Goal: Task Accomplishment & Management: Complete application form

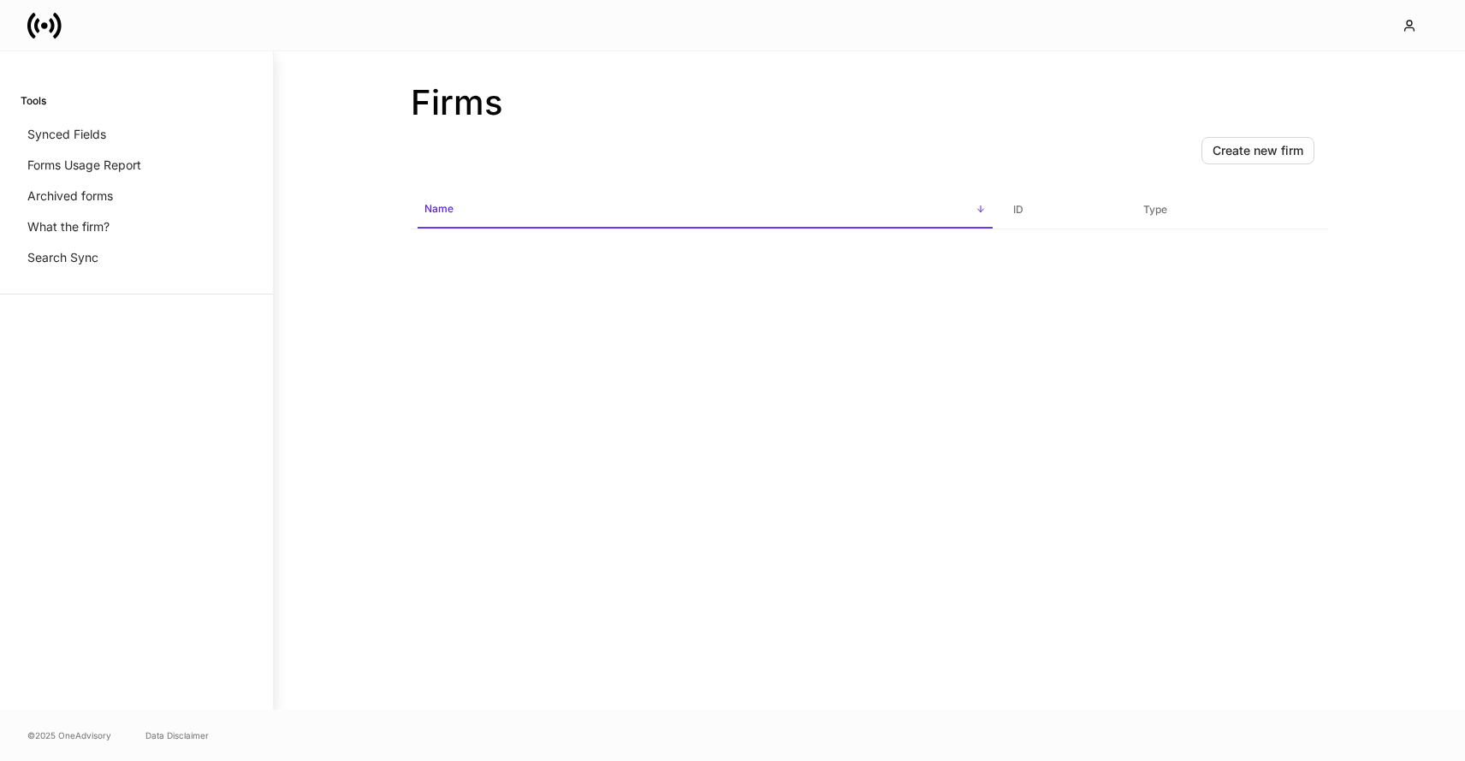
click at [56, 20] on icon at bounding box center [44, 26] width 34 height 34
click at [1418, 27] on div "button" at bounding box center [1412, 26] width 21 height 14
click at [1039, 50] on div at bounding box center [732, 380] width 1465 height 761
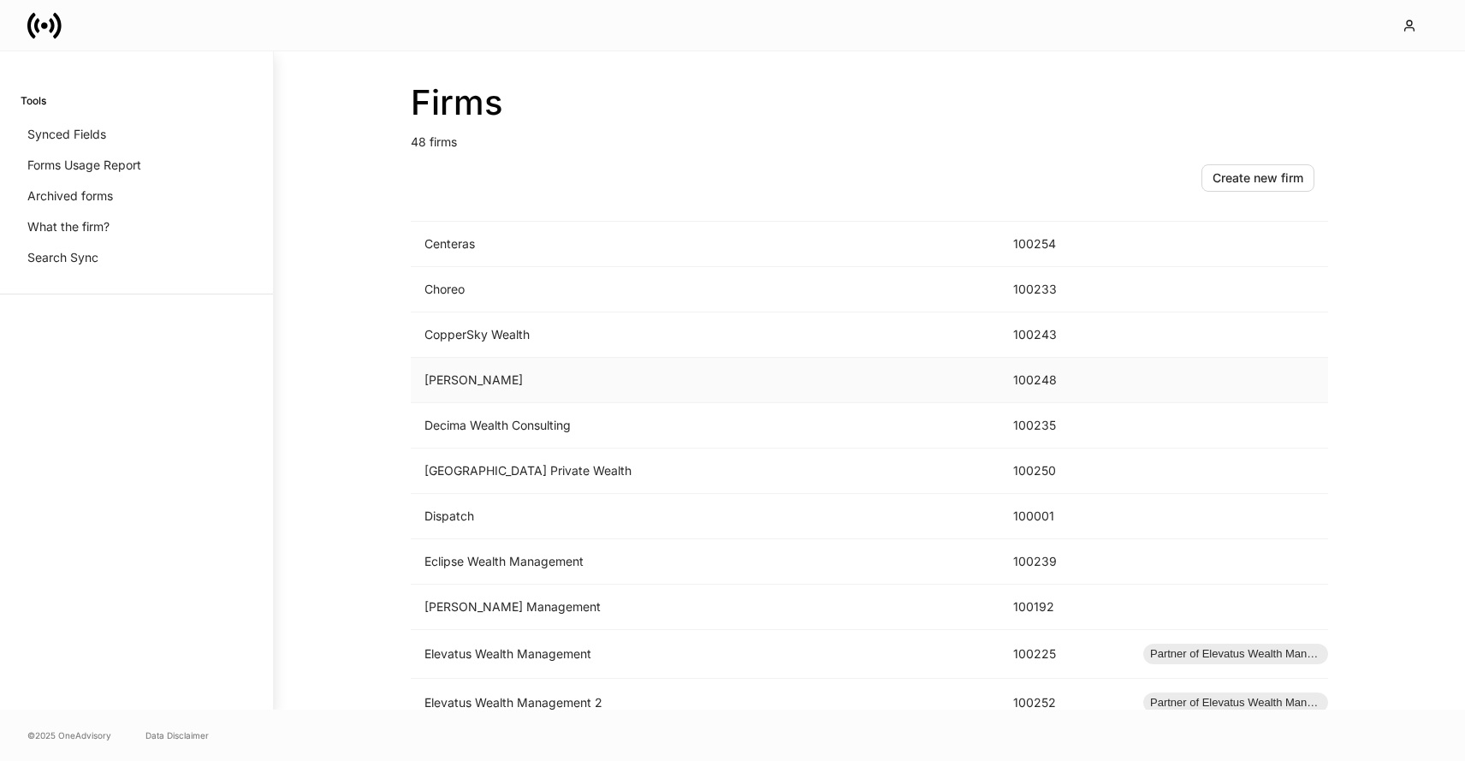
scroll to position [637, 0]
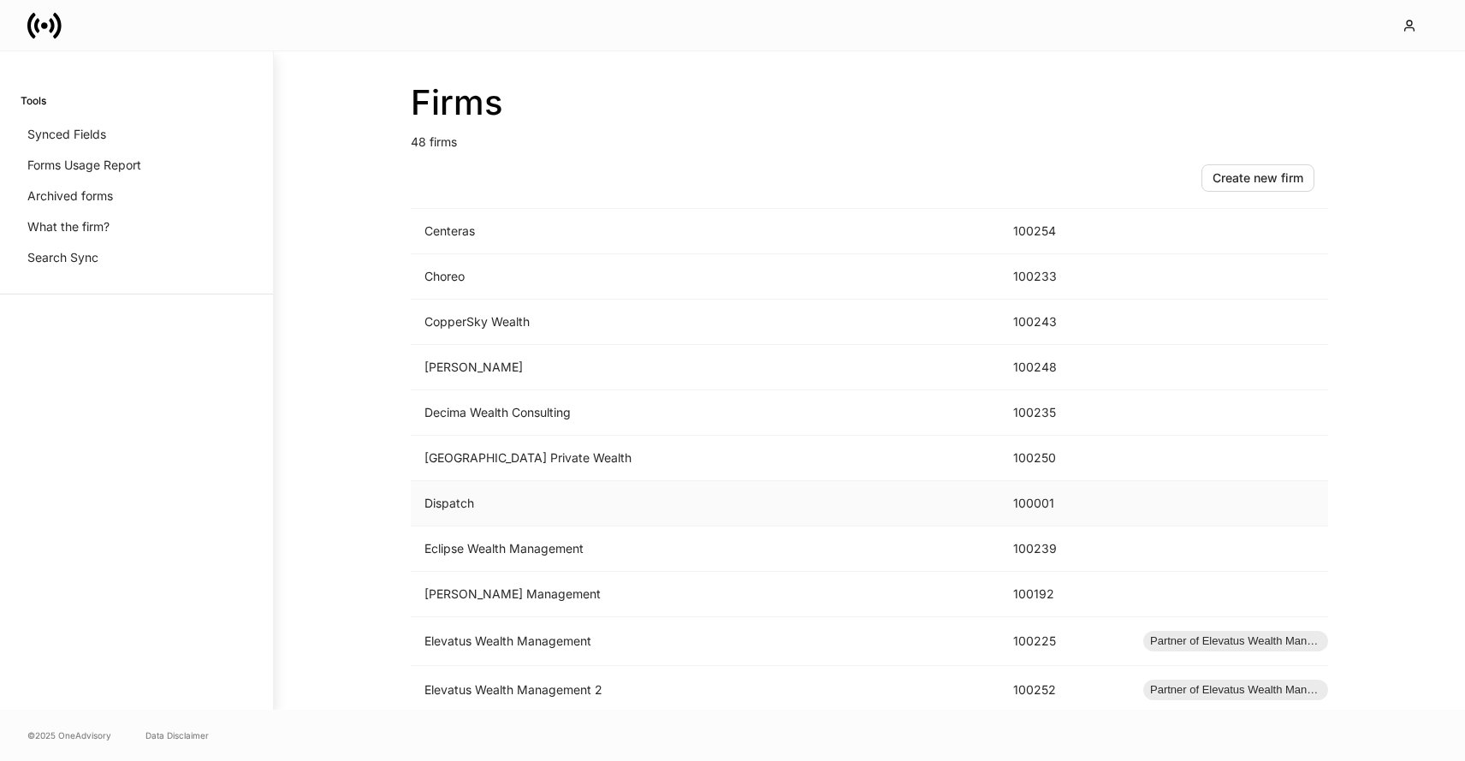
click at [466, 490] on td "Dispatch" at bounding box center [705, 503] width 589 height 45
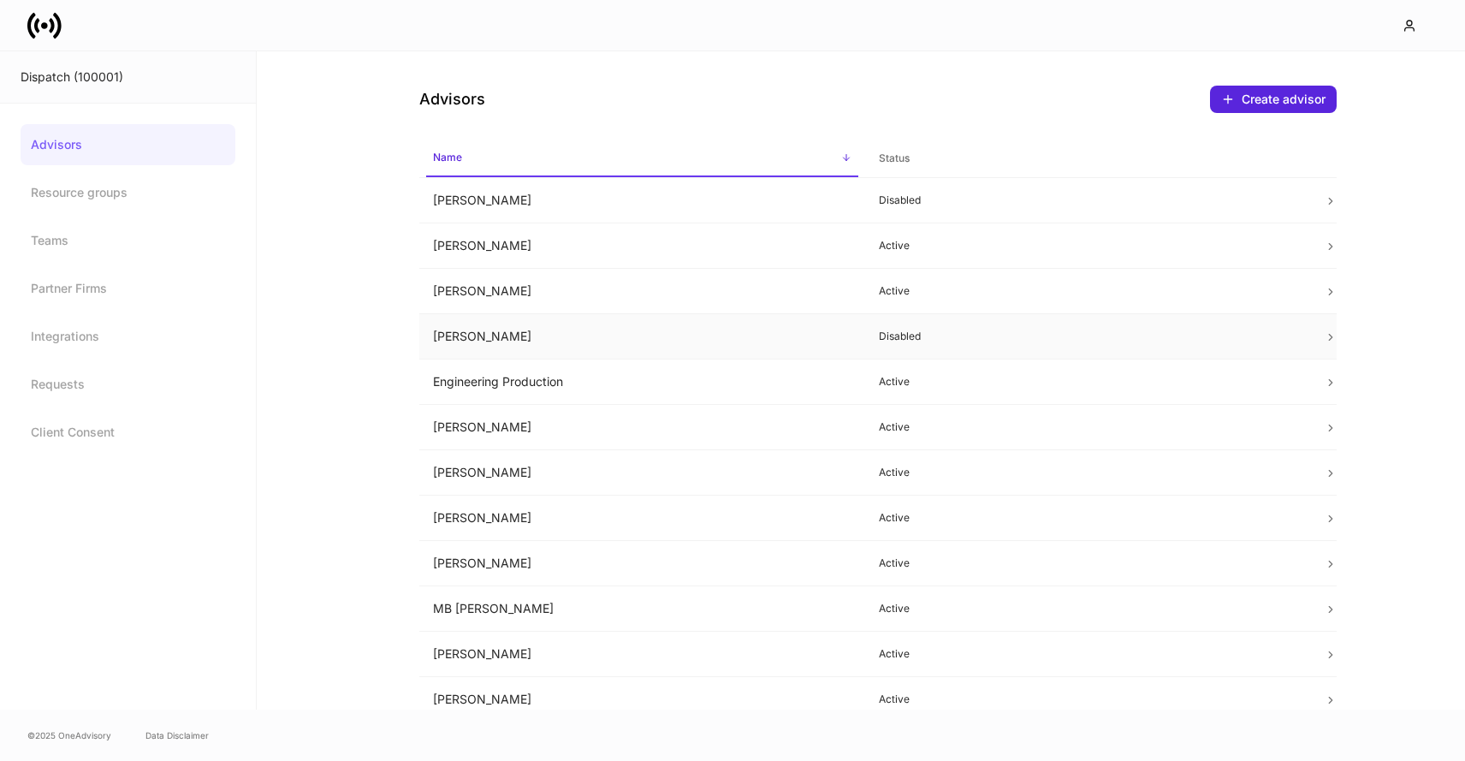
scroll to position [44, 0]
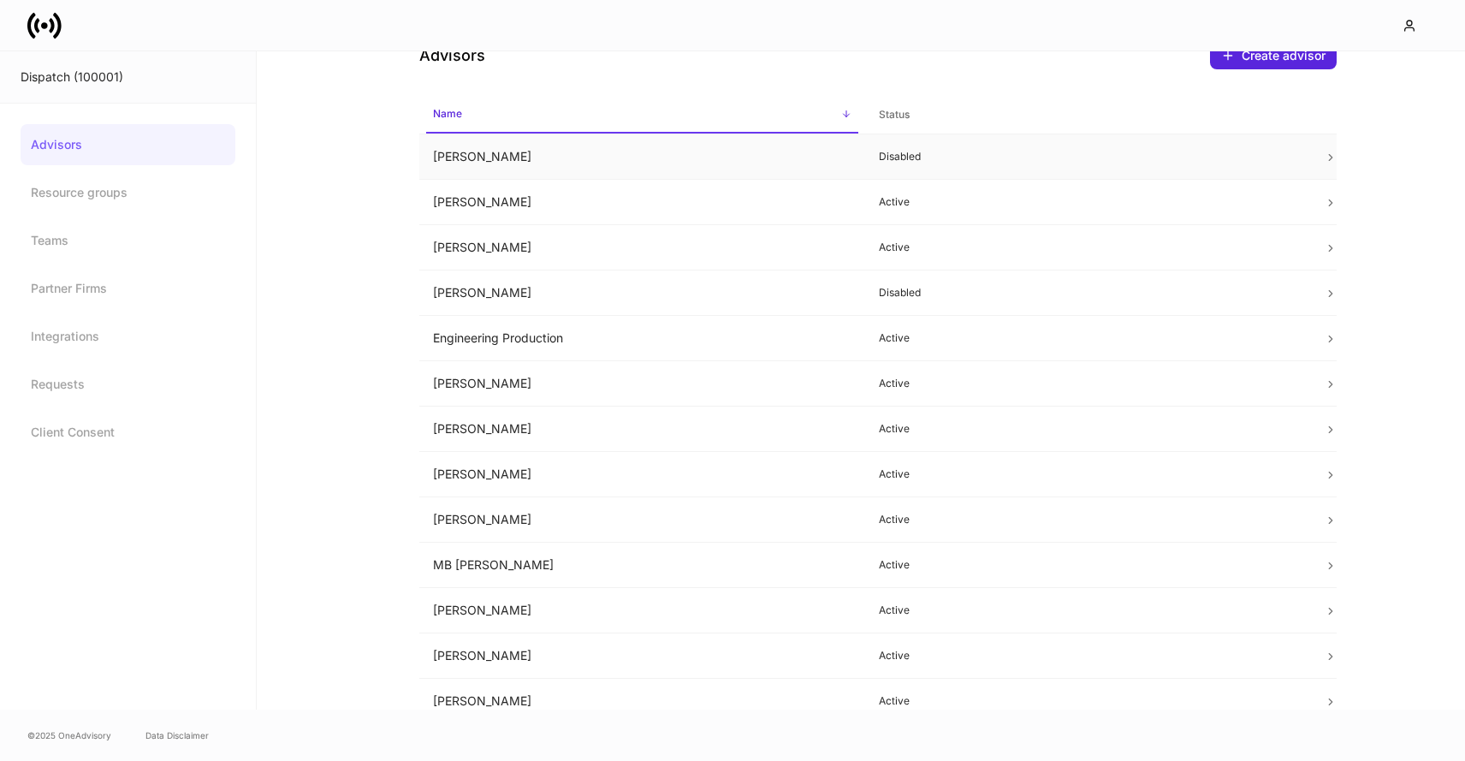
click at [493, 166] on td "[PERSON_NAME]" at bounding box center [642, 156] width 446 height 45
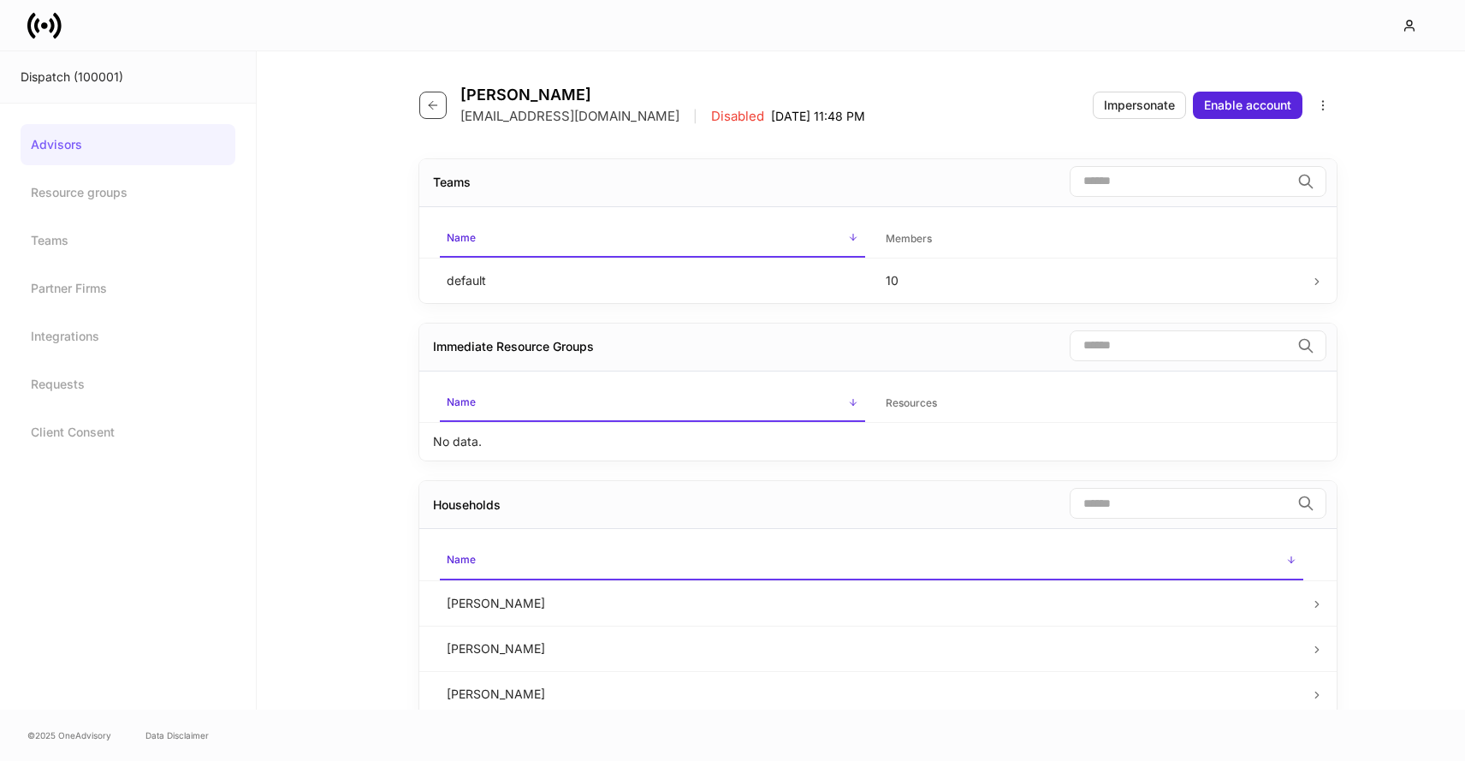
click at [426, 109] on icon "button" at bounding box center [433, 105] width 14 height 14
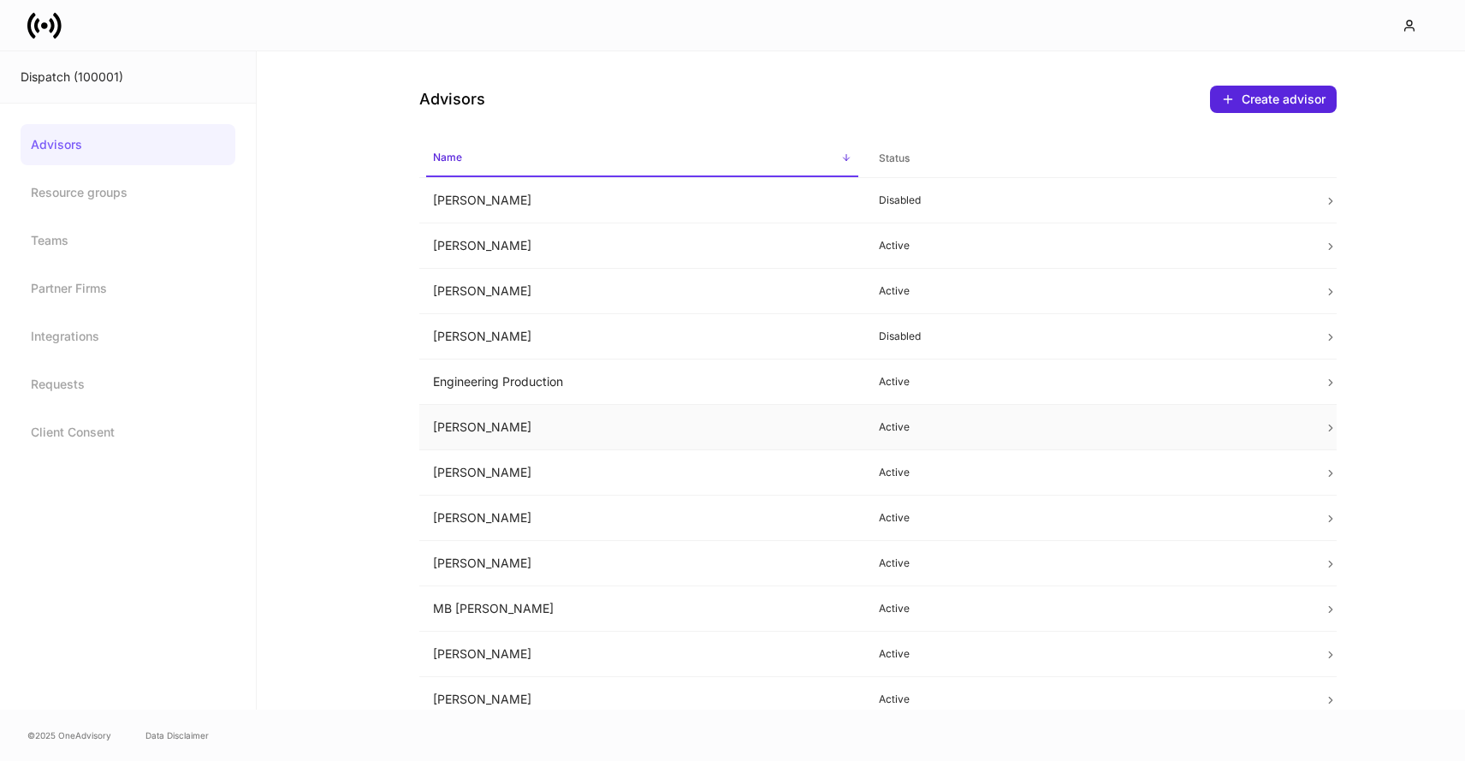
click at [487, 428] on td "Erika Leon" at bounding box center [642, 427] width 446 height 45
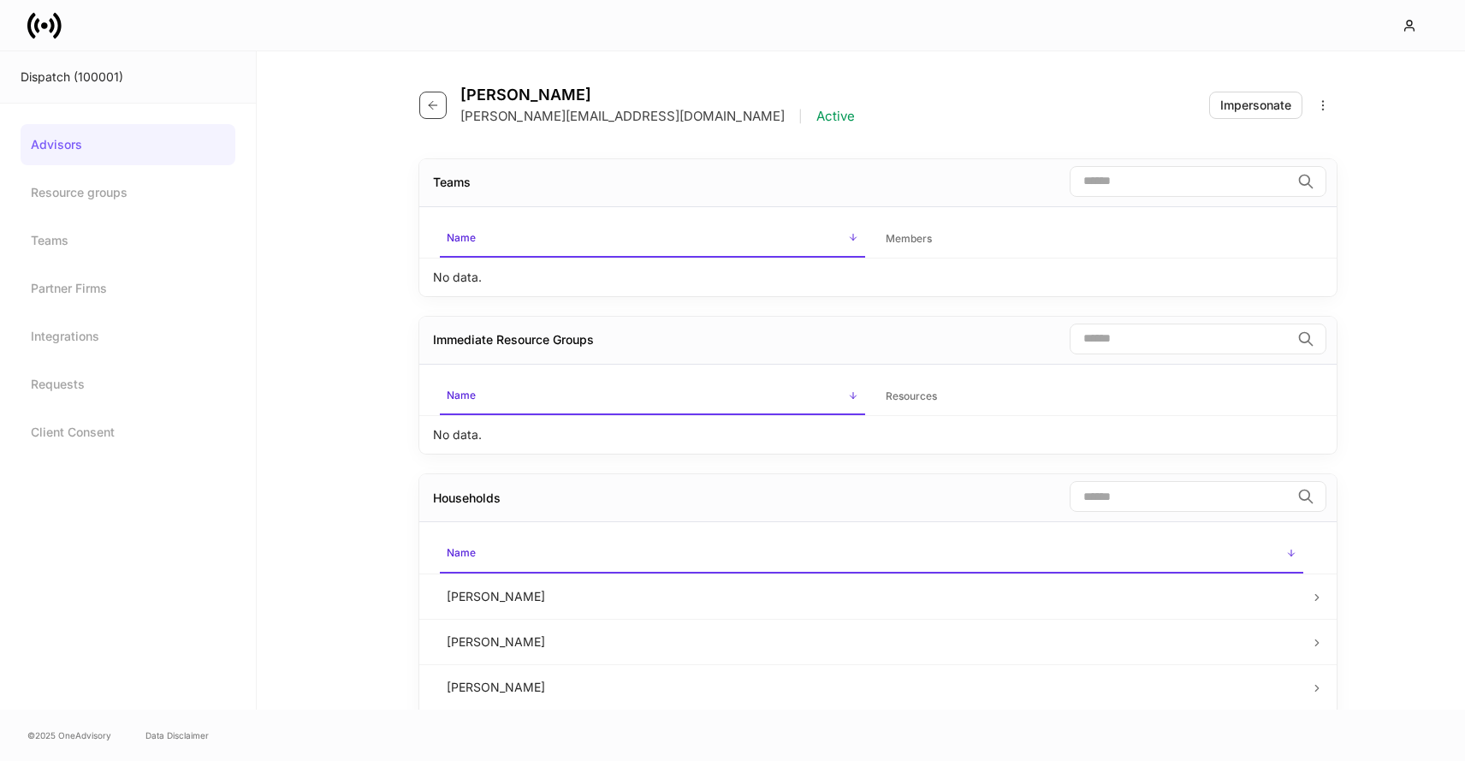
click at [426, 109] on icon "button" at bounding box center [433, 105] width 14 height 14
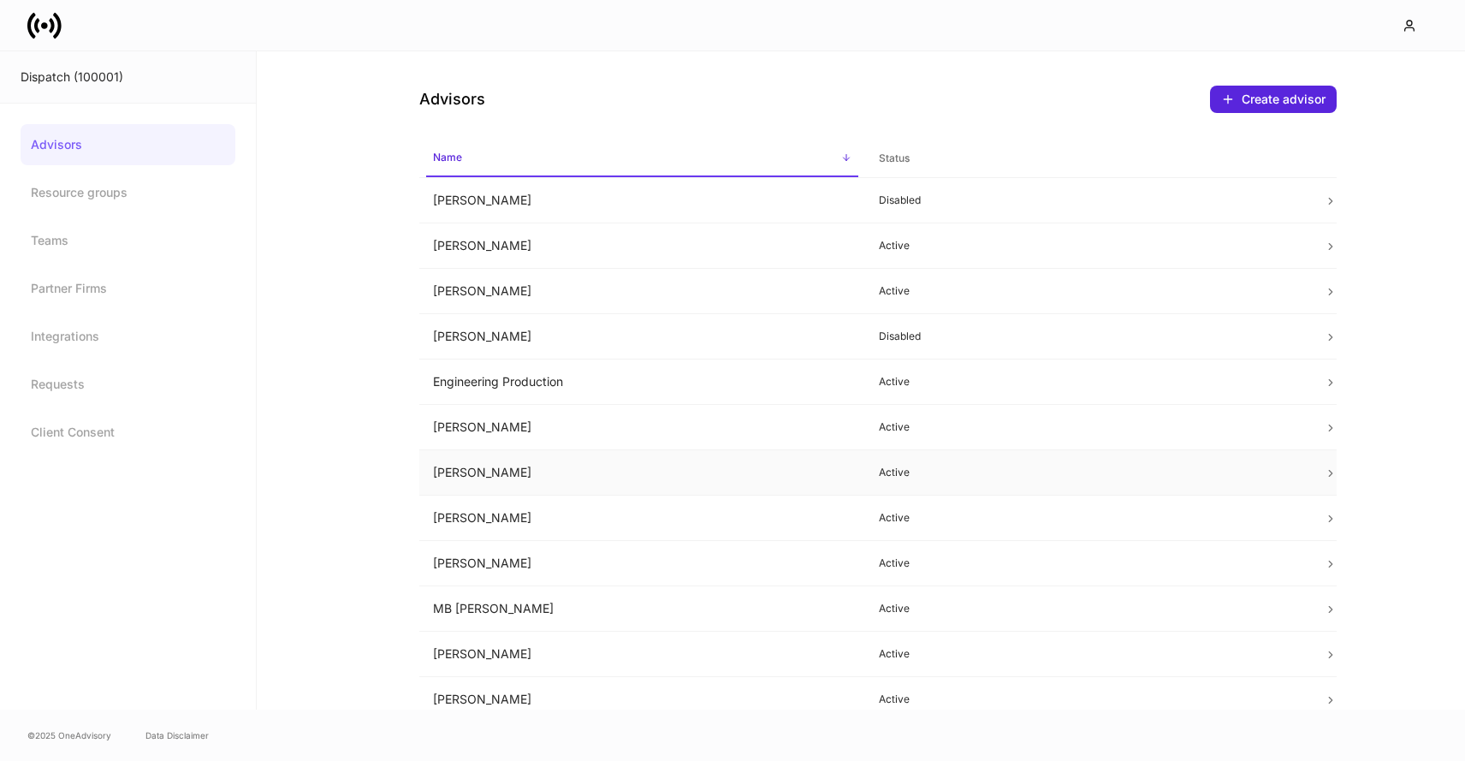
click at [489, 476] on td "Erika Leon" at bounding box center [642, 472] width 446 height 45
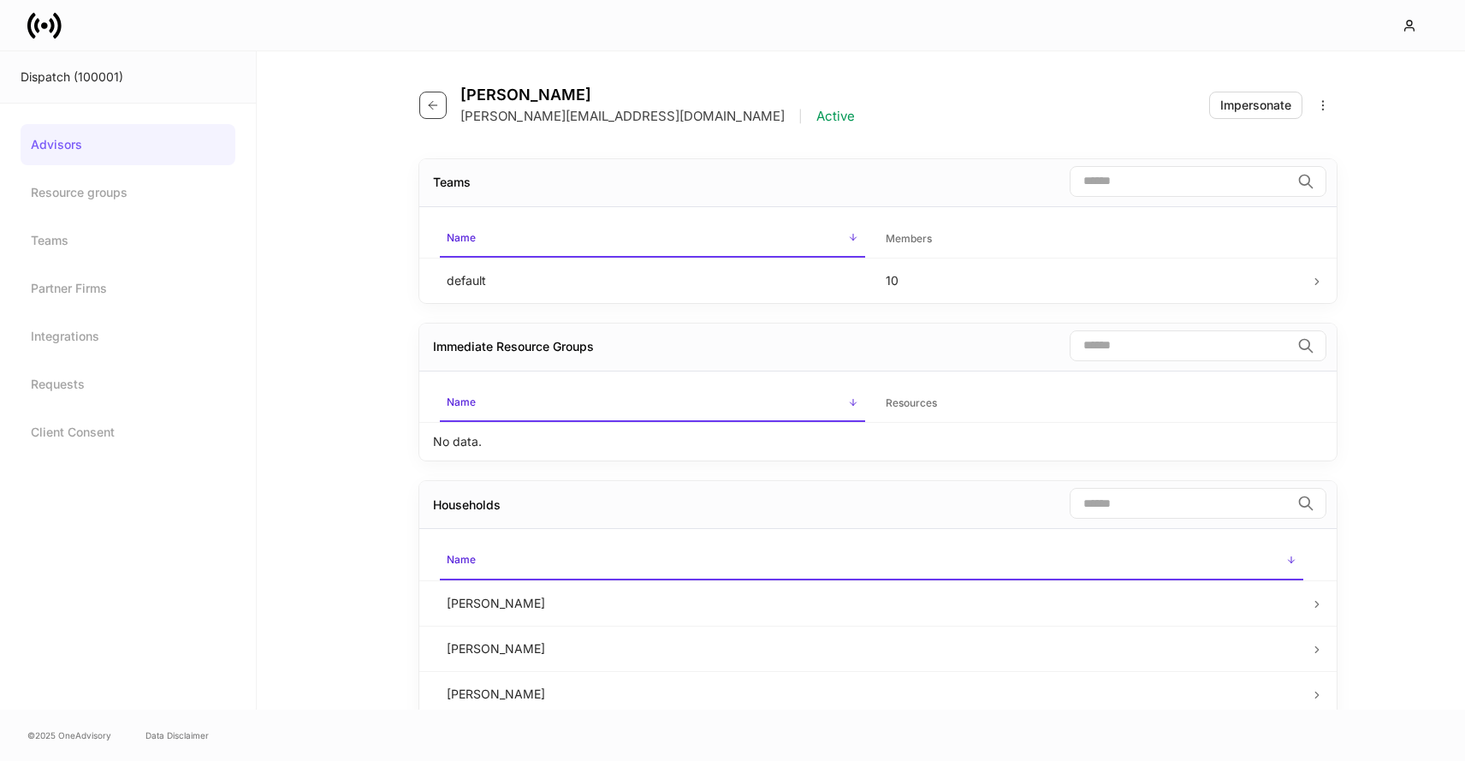
click at [432, 110] on icon "button" at bounding box center [433, 105] width 14 height 14
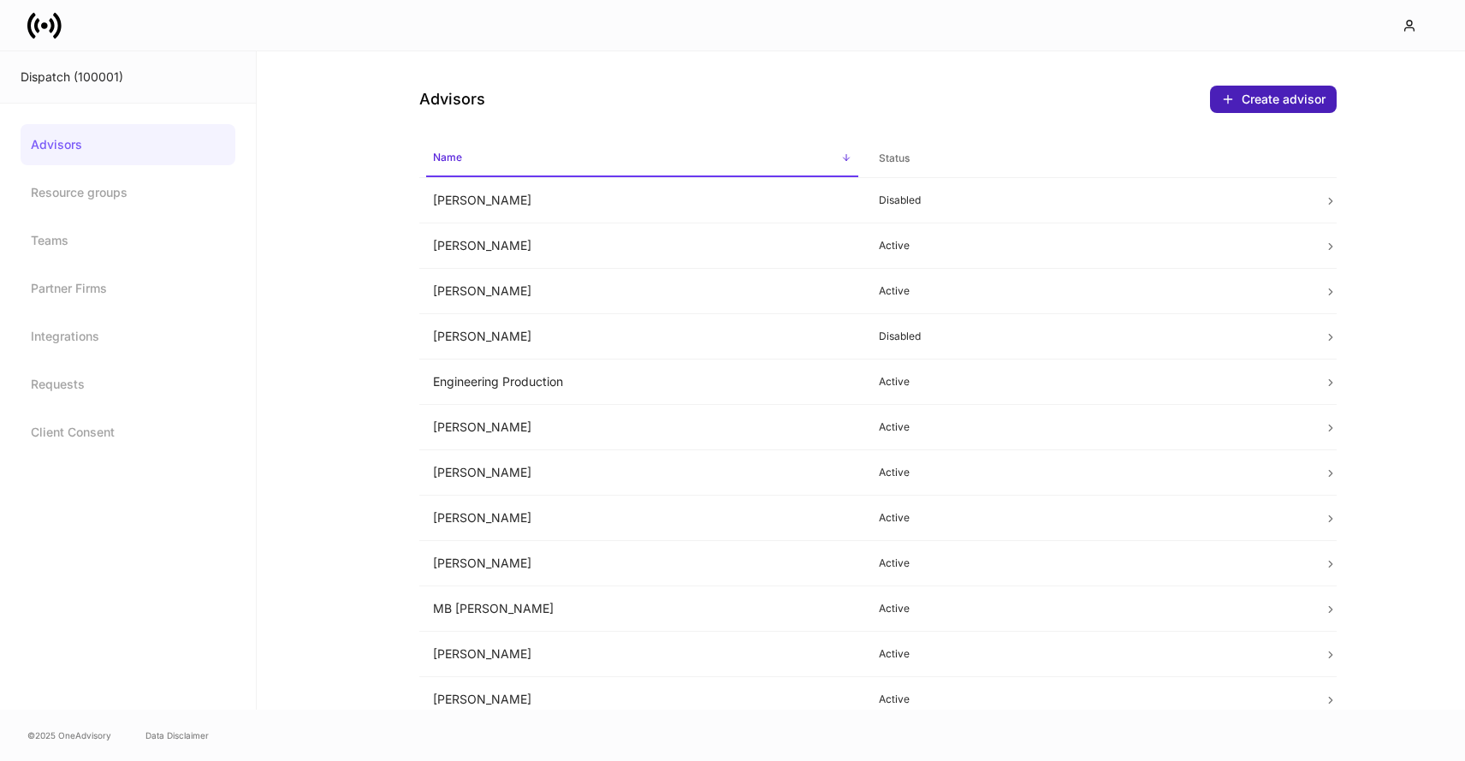
click at [1244, 100] on div "Create advisor" at bounding box center [1283, 99] width 84 height 17
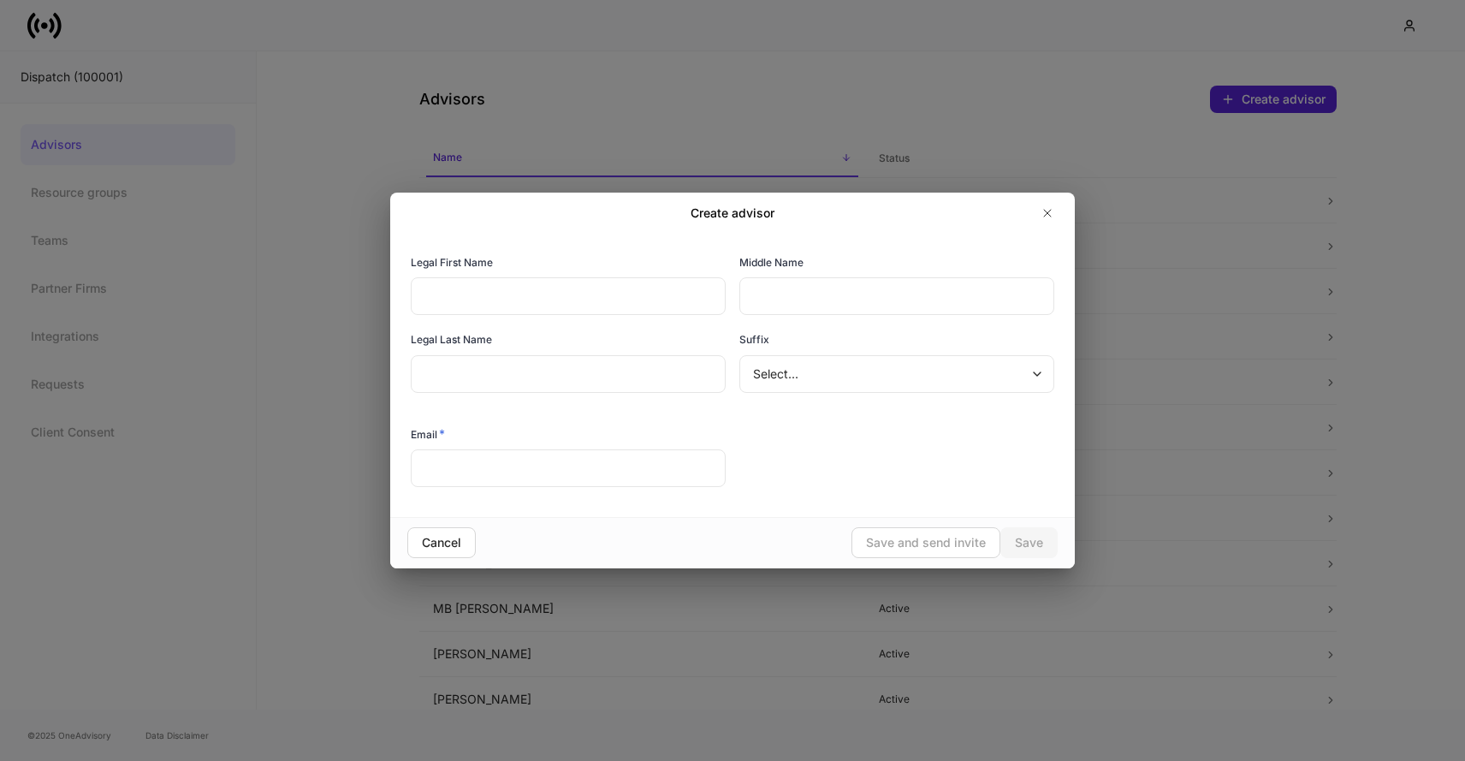
click at [610, 303] on input "text" at bounding box center [568, 296] width 315 height 38
type input "******"
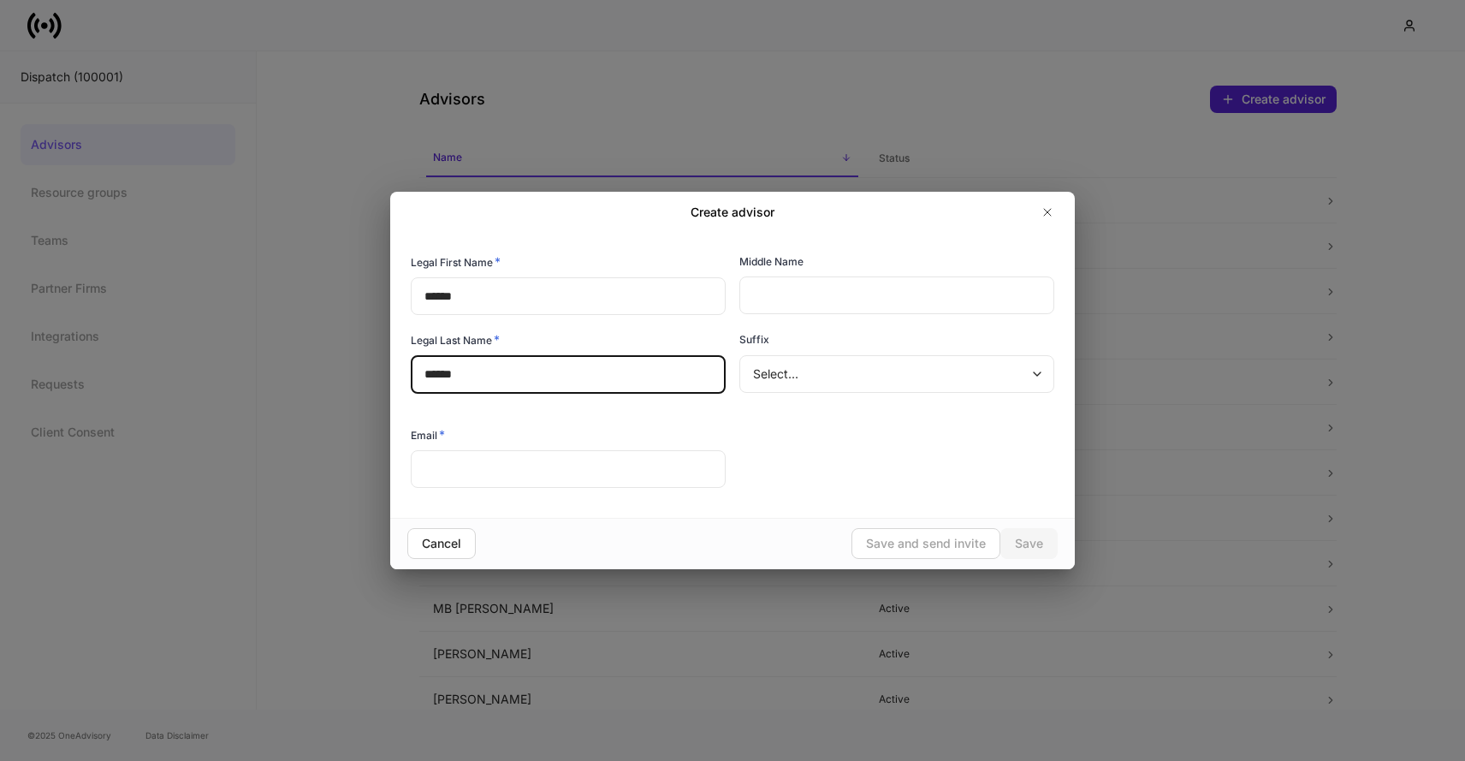
type input "******"
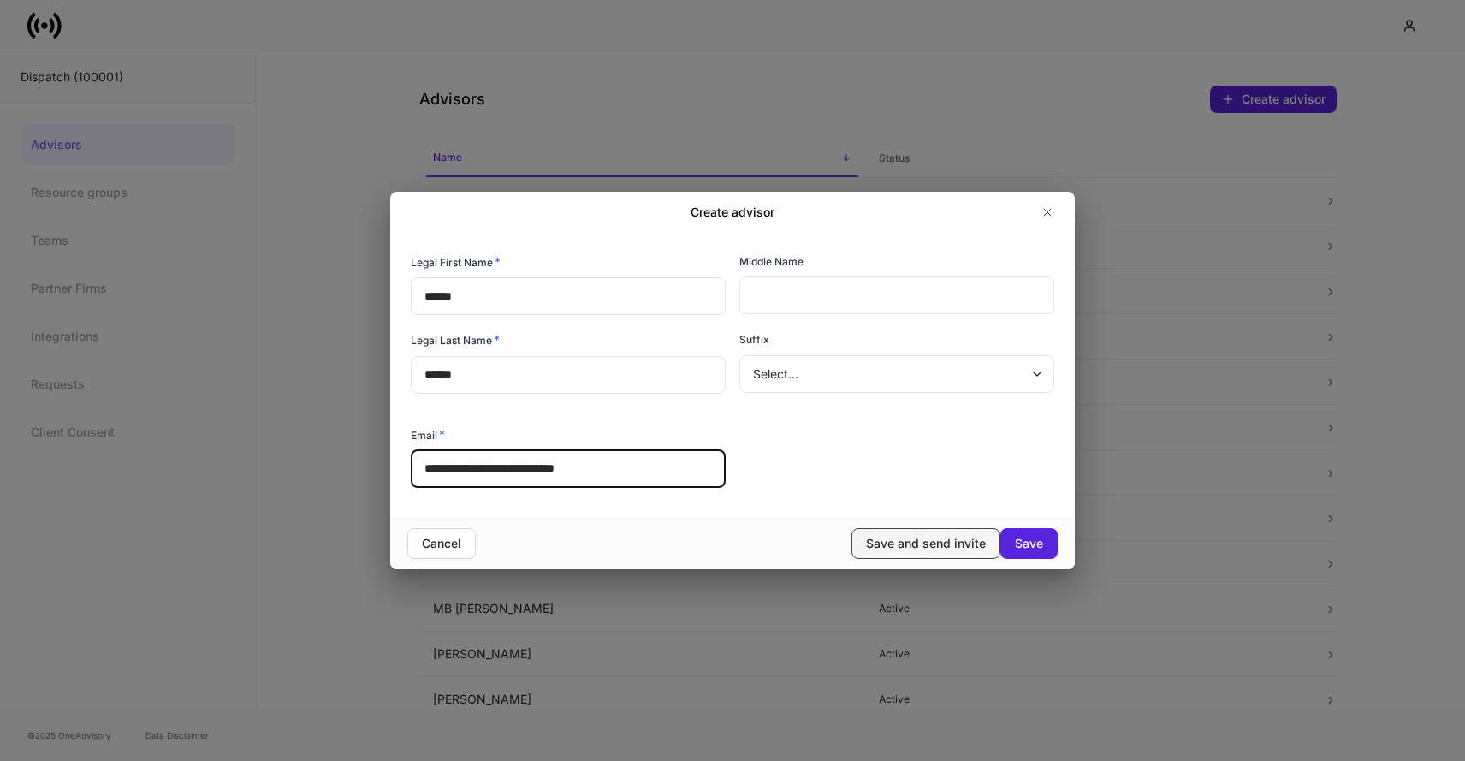
type input "**********"
click at [920, 539] on div "Save and send invite" at bounding box center [926, 543] width 120 height 17
